Goal: Submit feedback/report problem

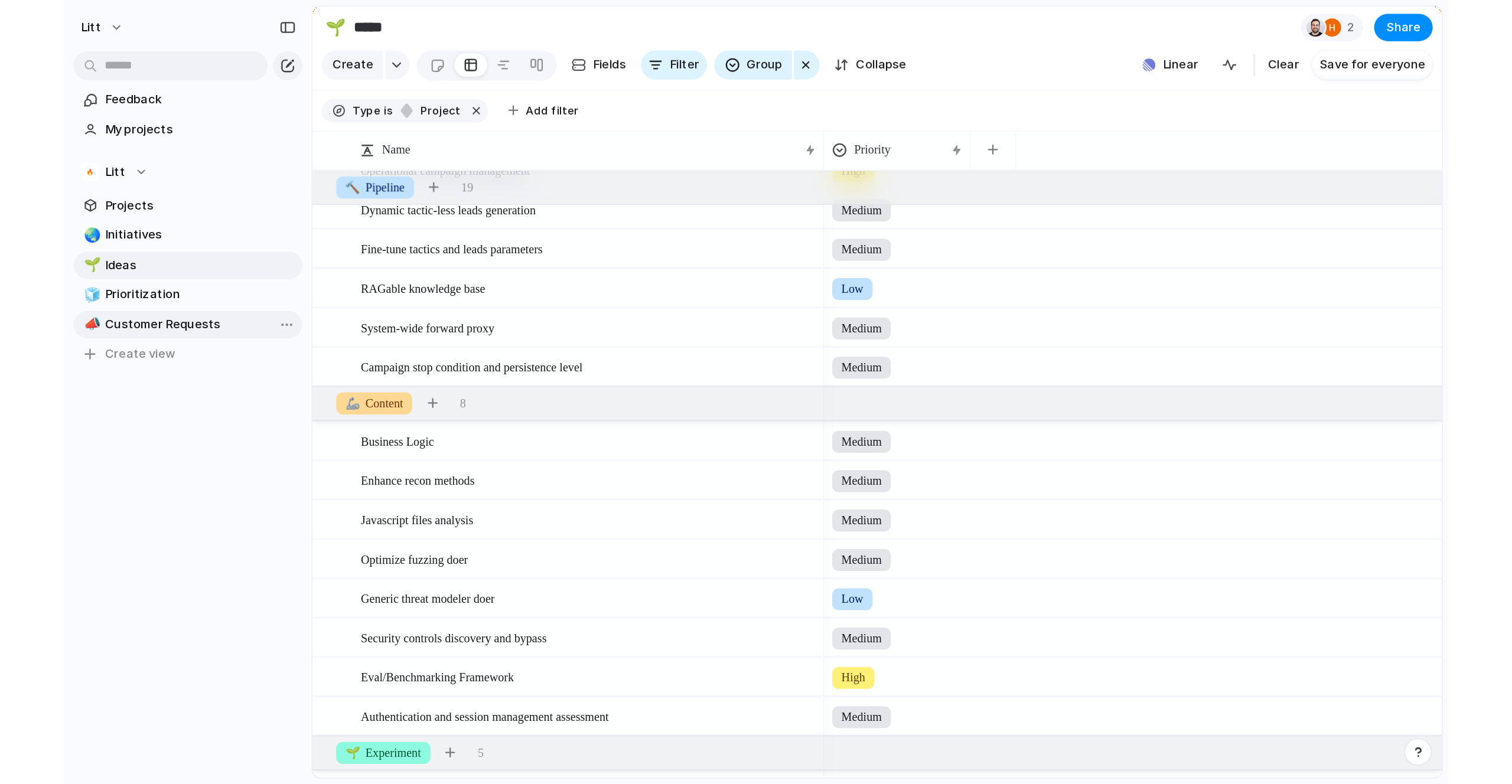
scroll to position [416, 0]
